Goal: Information Seeking & Learning: Learn about a topic

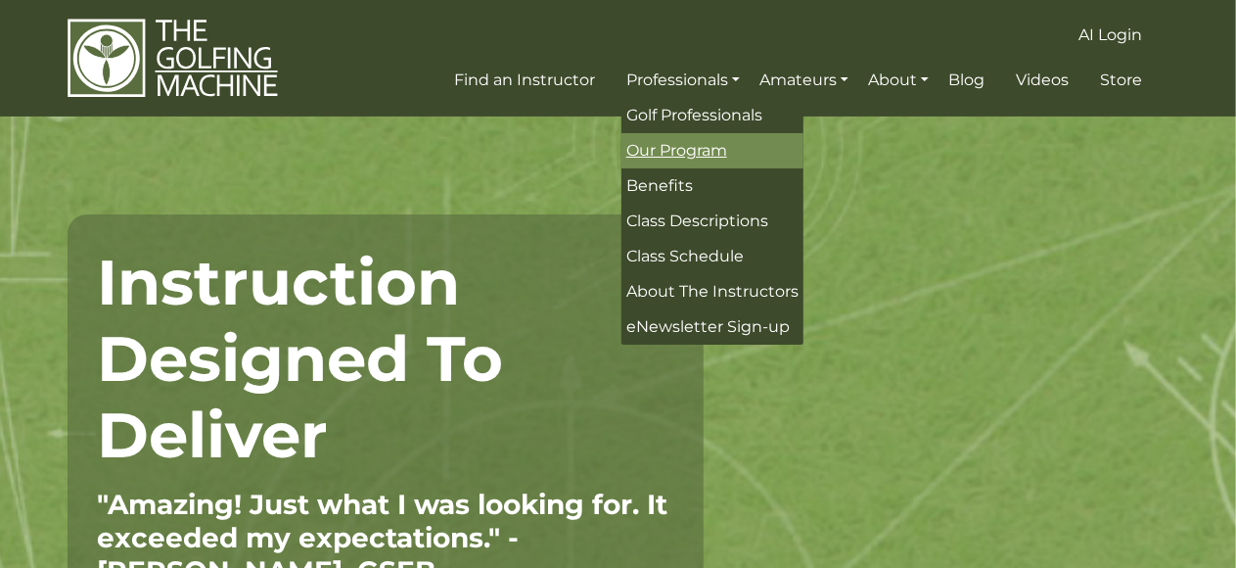
click at [697, 157] on span "Our Program" at bounding box center [676, 150] width 101 height 19
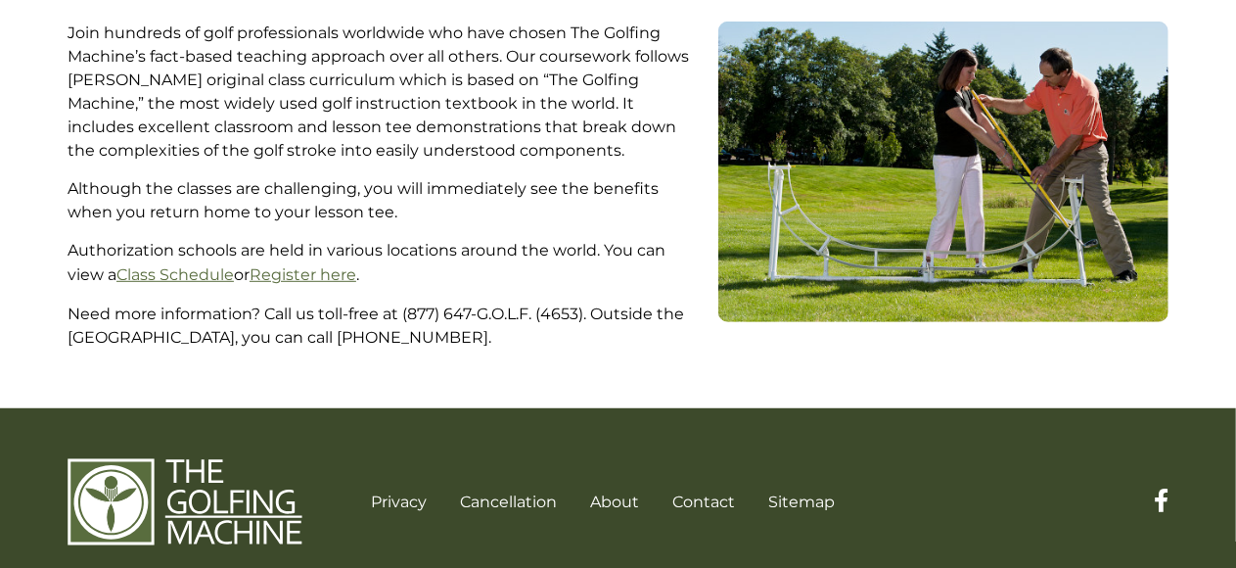
scroll to position [481, 0]
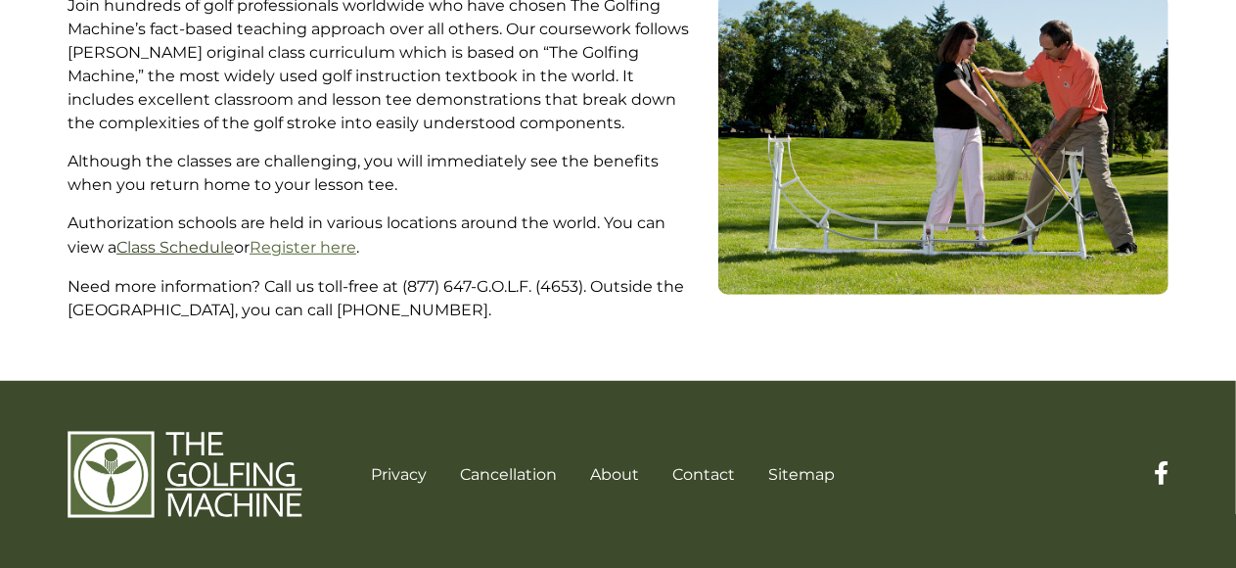
click at [167, 245] on link "Class Schedule" at bounding box center [174, 247] width 117 height 19
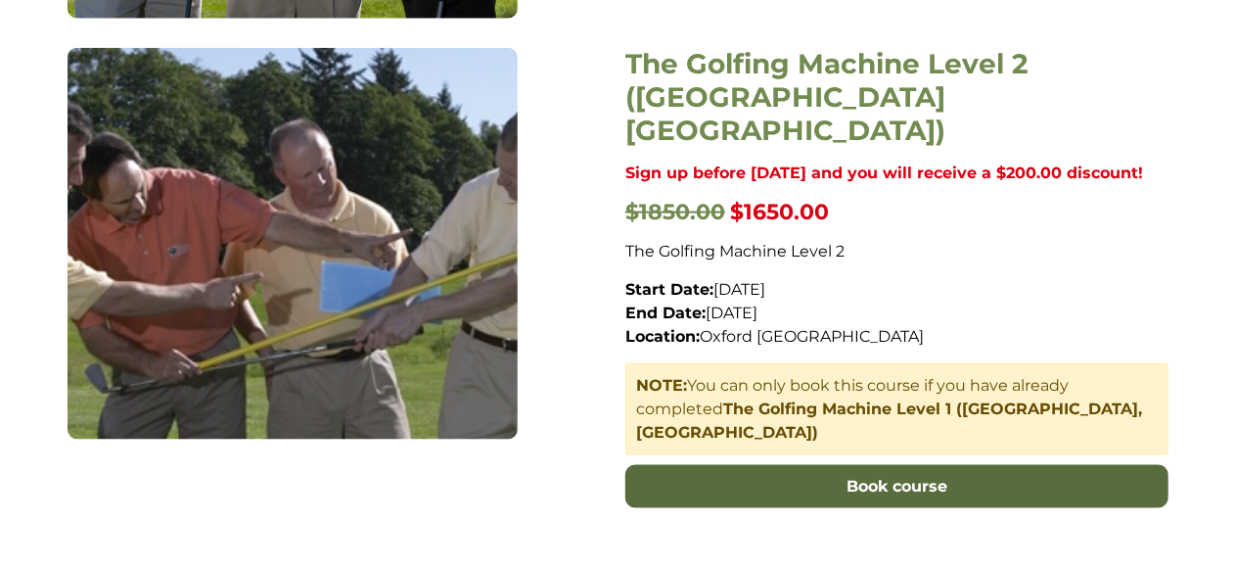
scroll to position [1370, 0]
